Goal: Task Accomplishment & Management: Manage account settings

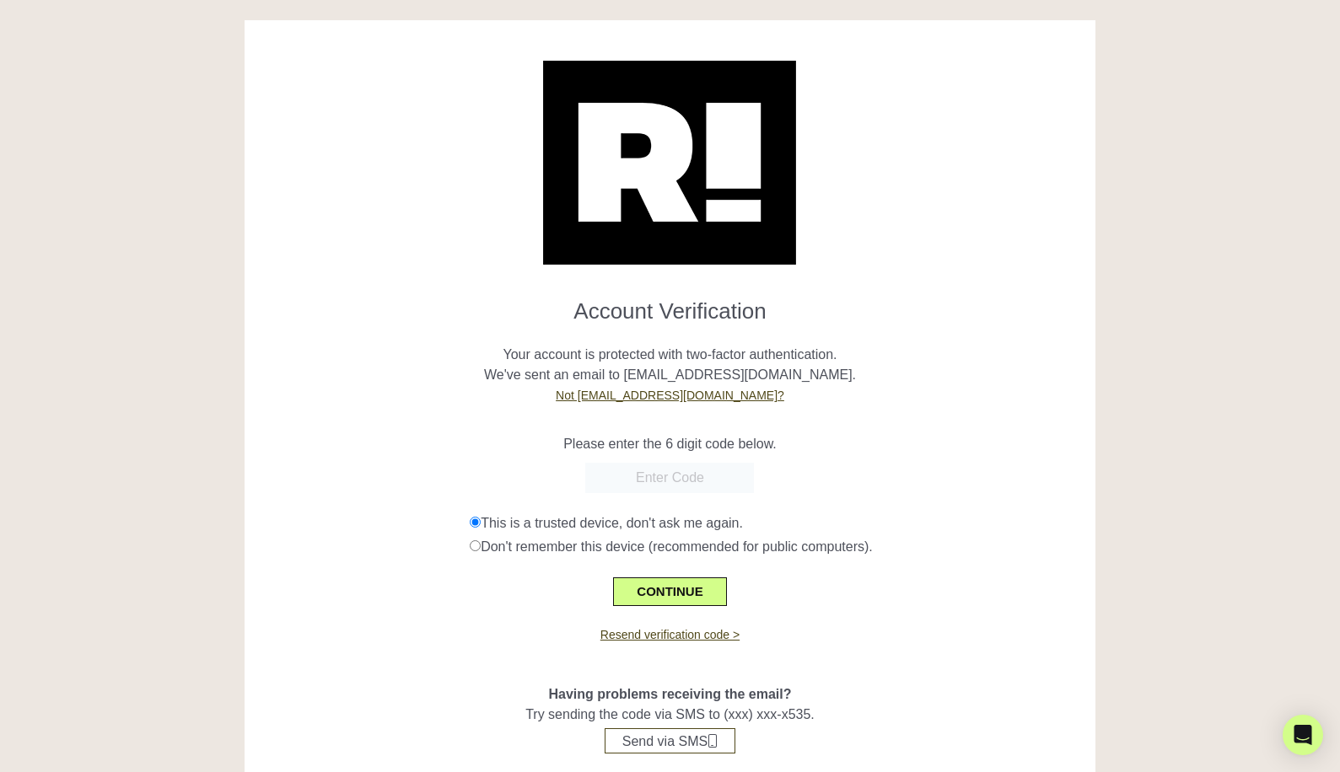
paste input "528444"
type input "528444"
click at [694, 580] on button "CONTINUE" at bounding box center [669, 591] width 113 height 29
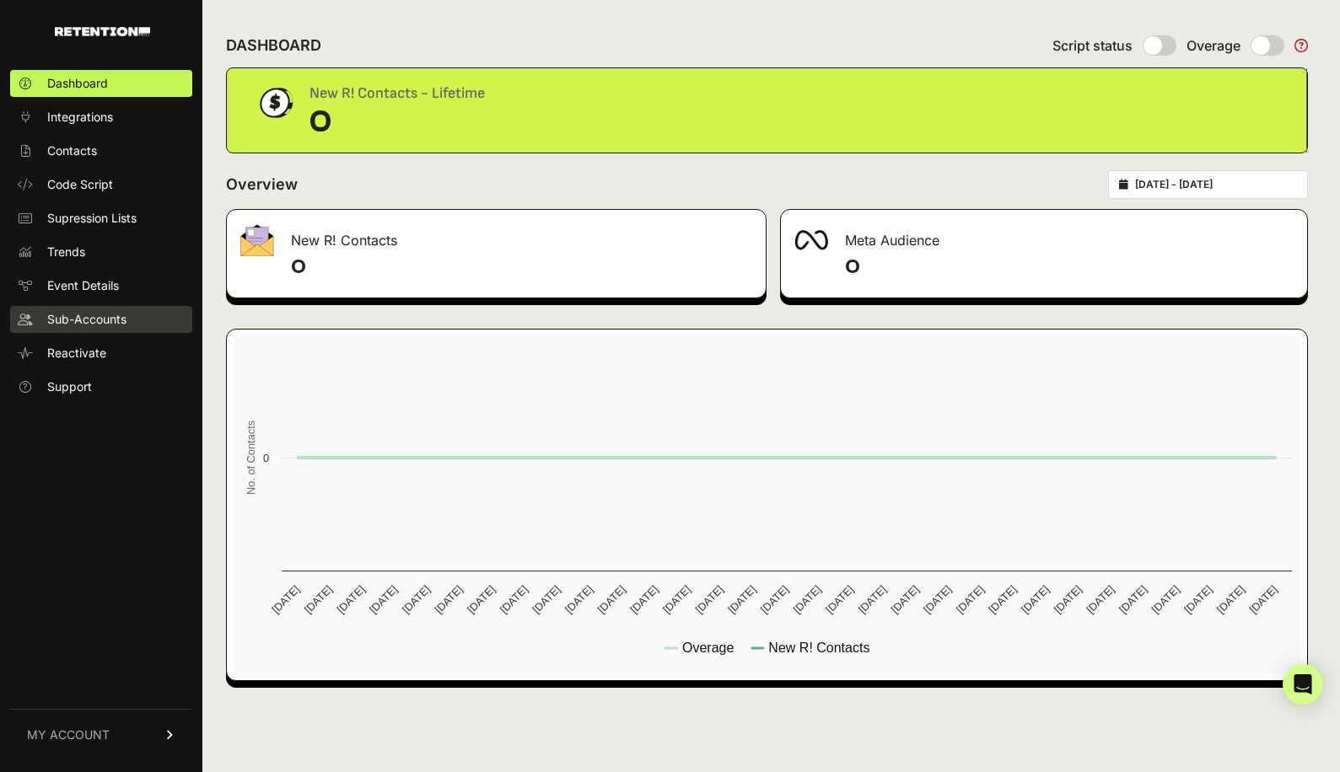
click at [130, 314] on link "Sub-Accounts" at bounding box center [101, 319] width 182 height 27
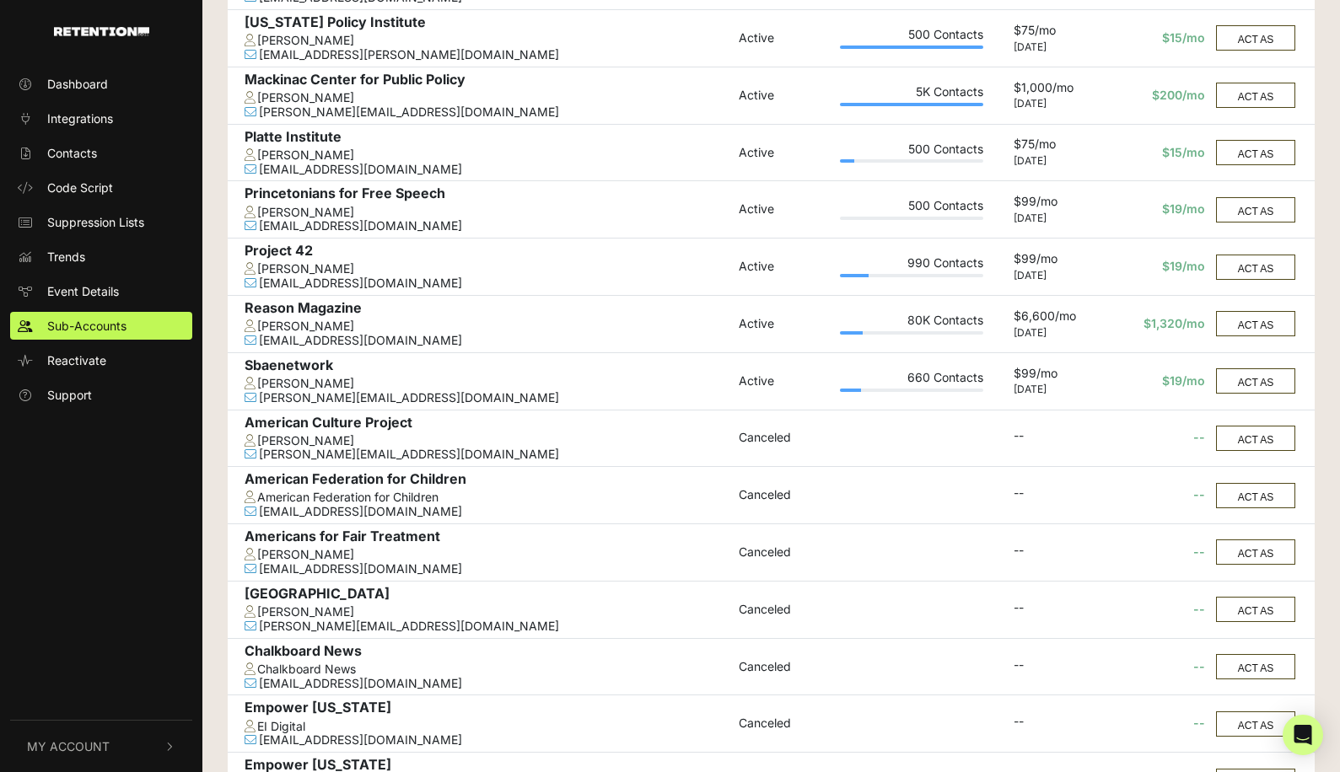
scroll to position [819, 0]
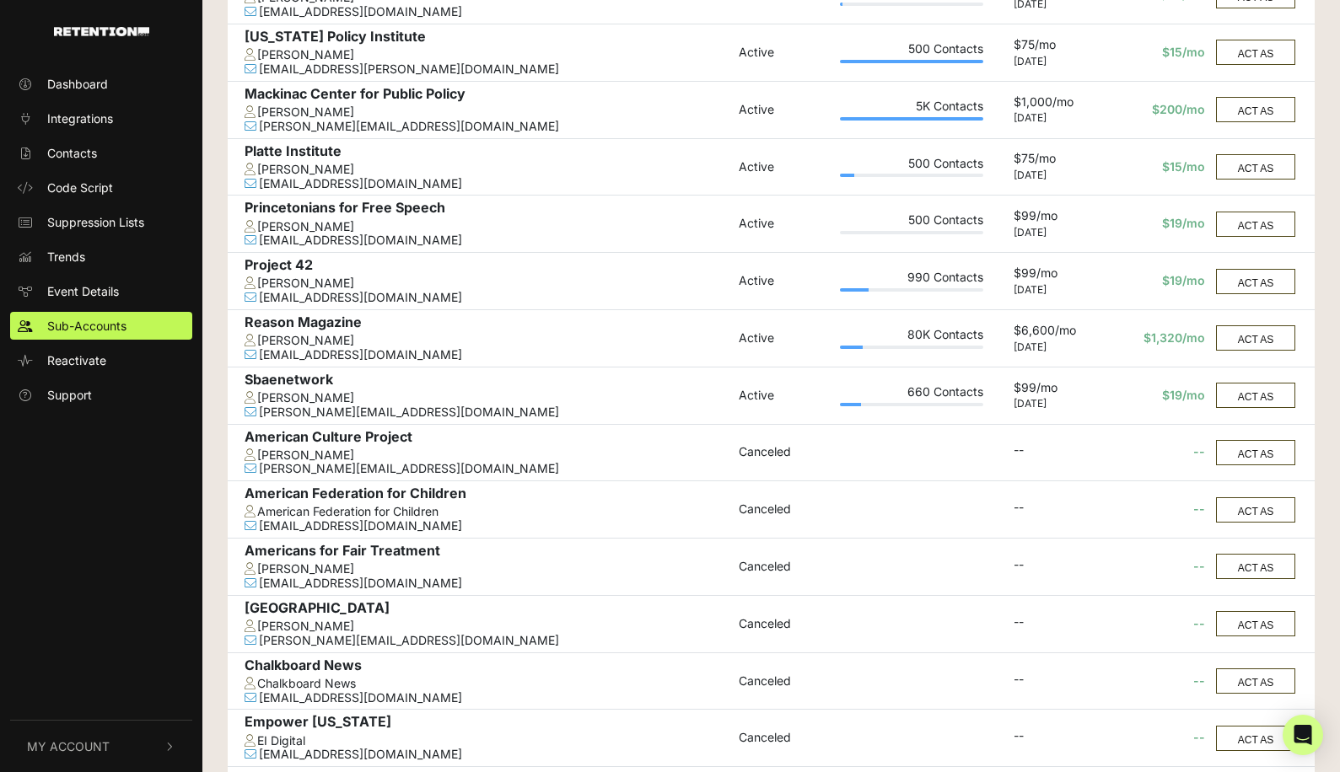
click at [1250, 239] on td "ACT AS" at bounding box center [1261, 224] width 105 height 57
click at [1250, 234] on button "ACT AS" at bounding box center [1255, 224] width 79 height 25
